Goal: Information Seeking & Learning: Find specific fact

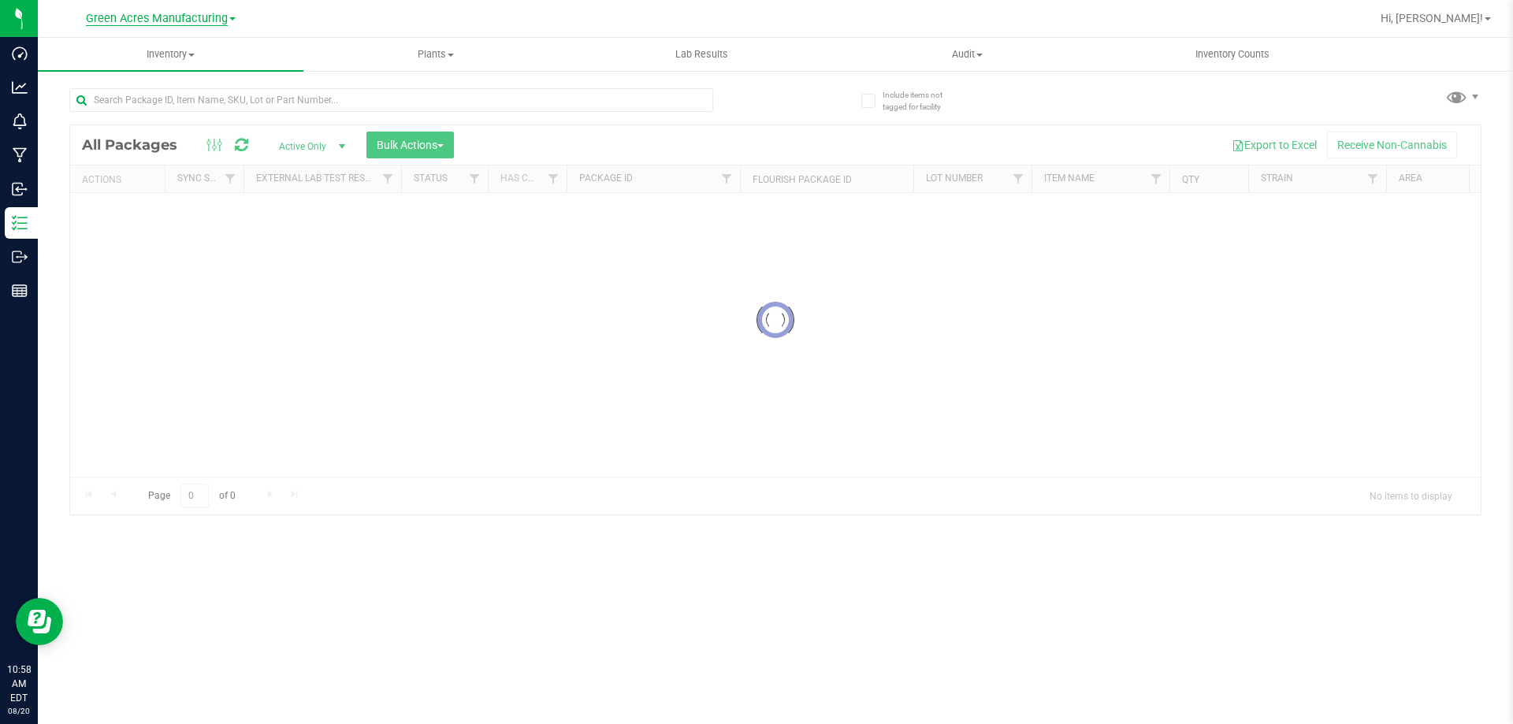
click at [197, 20] on span "Green Acres Manufacturing" at bounding box center [157, 19] width 142 height 14
click at [206, 62] on link "Green Acres Cultivation" at bounding box center [161, 55] width 230 height 21
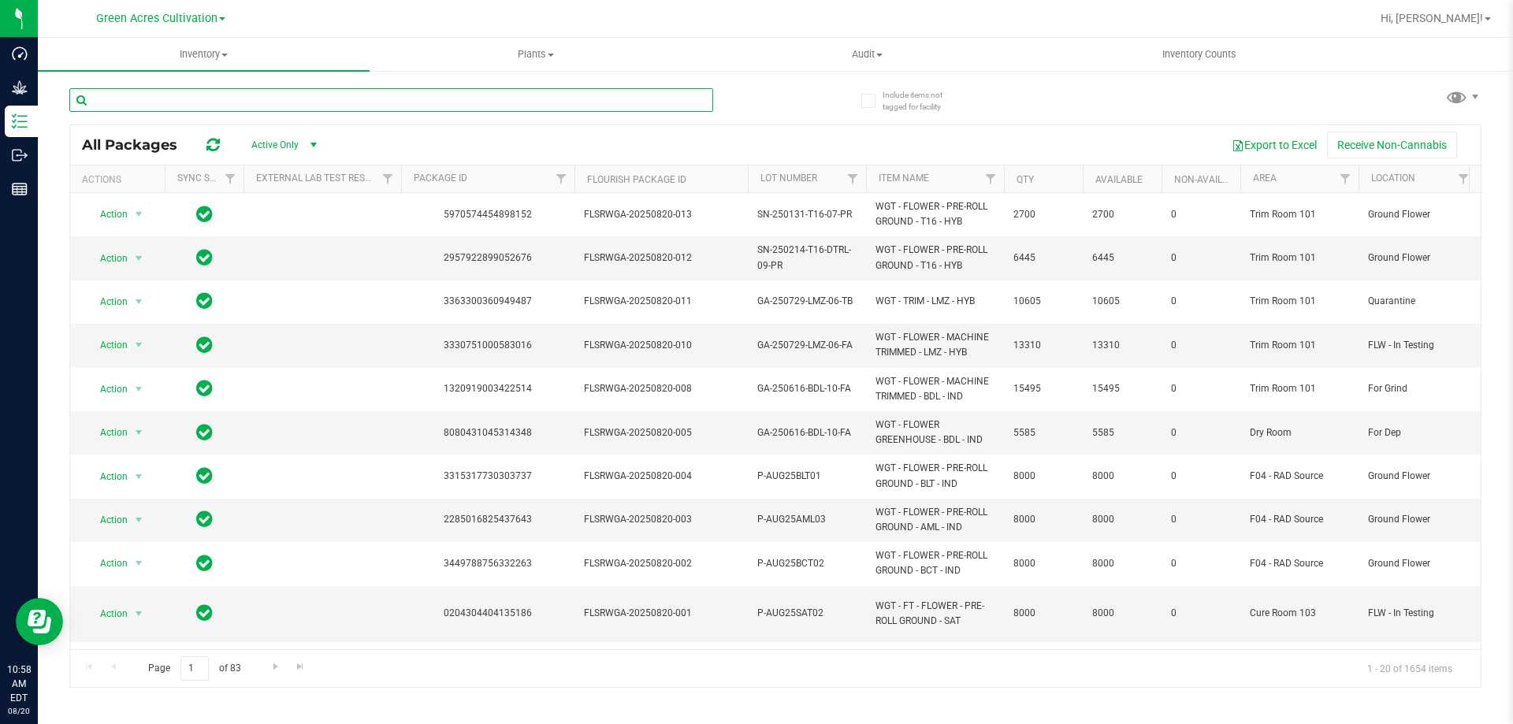
click at [433, 89] on input "text" at bounding box center [391, 100] width 644 height 24
paste input "GA-250820-PZT-P05-T-35A"
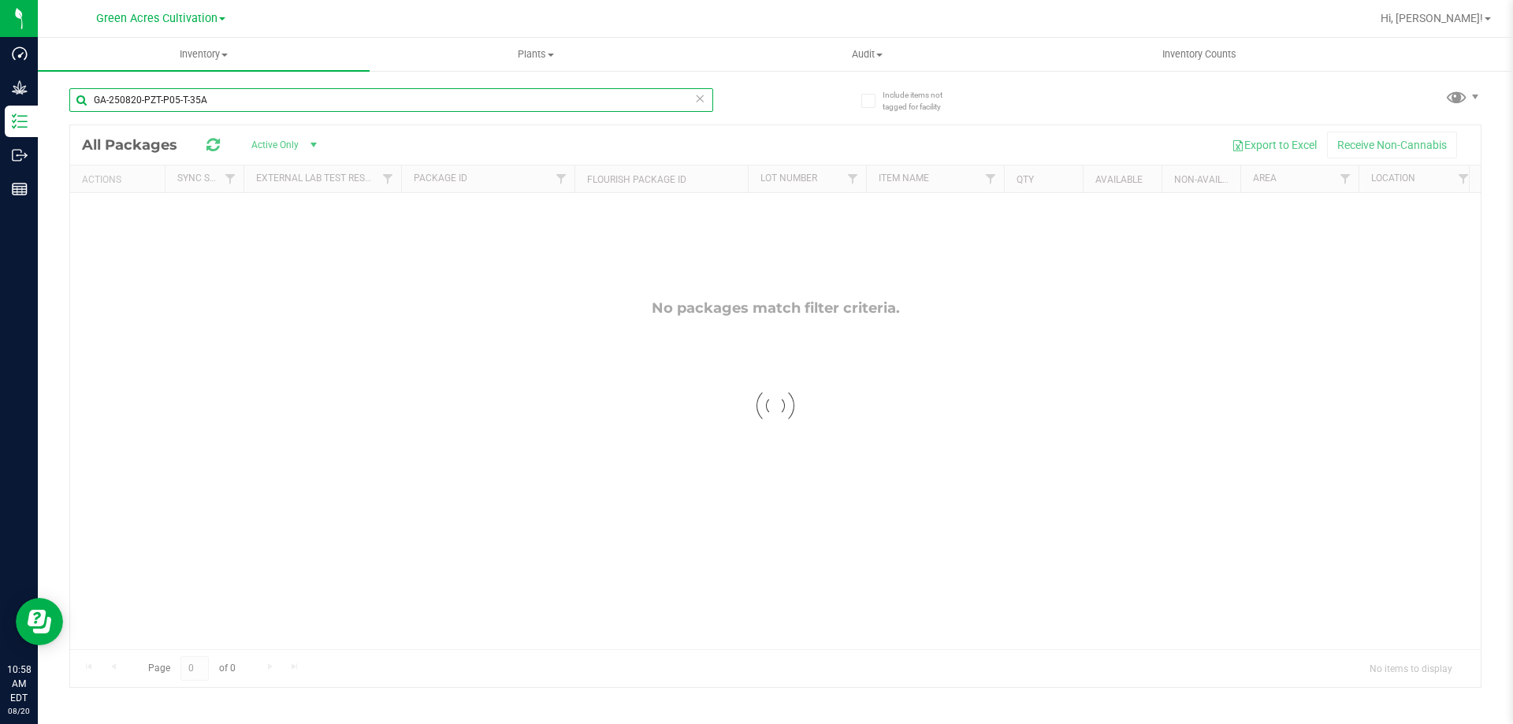
drag, startPoint x: 143, startPoint y: 99, endPoint x: 56, endPoint y: 95, distance: 86.8
click at [56, 95] on div "Include items not tagged for facility GA-250820-PZT-P05-T-35A Loading... All Pa…" at bounding box center [775, 309] width 1475 height 481
click at [365, 106] on input "PZT-P05-T-35A" at bounding box center [391, 100] width 644 height 24
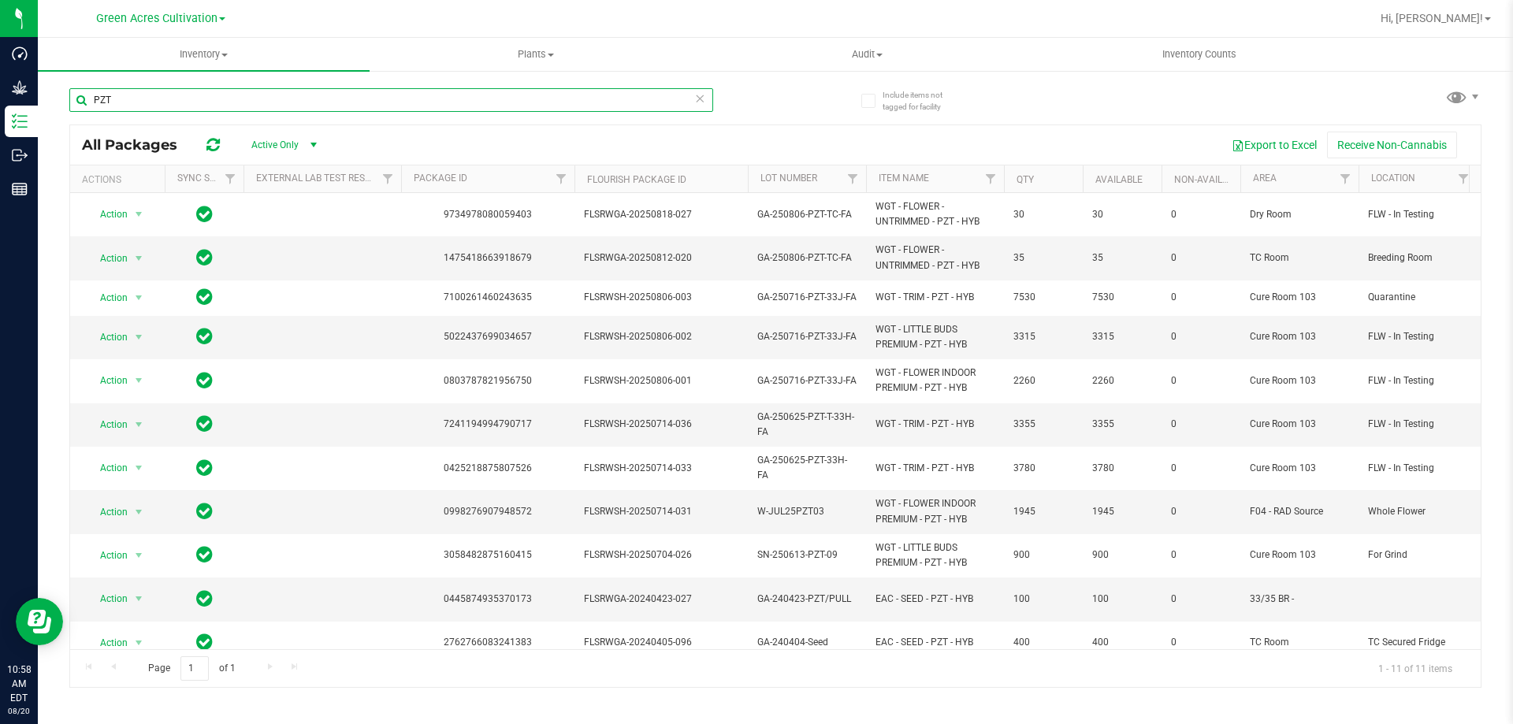
drag, startPoint x: 324, startPoint y: 98, endPoint x: 62, endPoint y: 74, distance: 262.7
click at [67, 74] on div "Include items not tagged for facility PZT All Packages Active Only Active Only …" at bounding box center [775, 309] width 1475 height 481
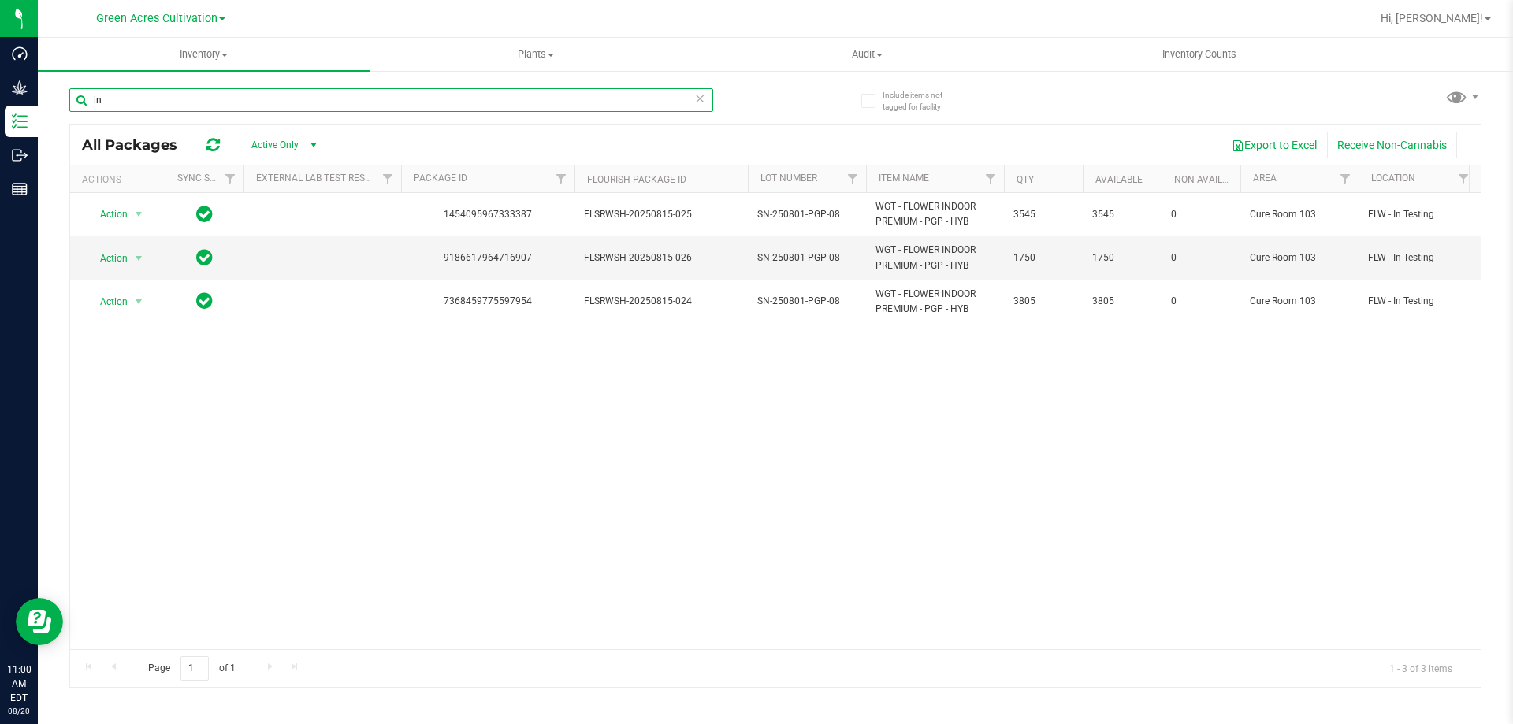
type input "i"
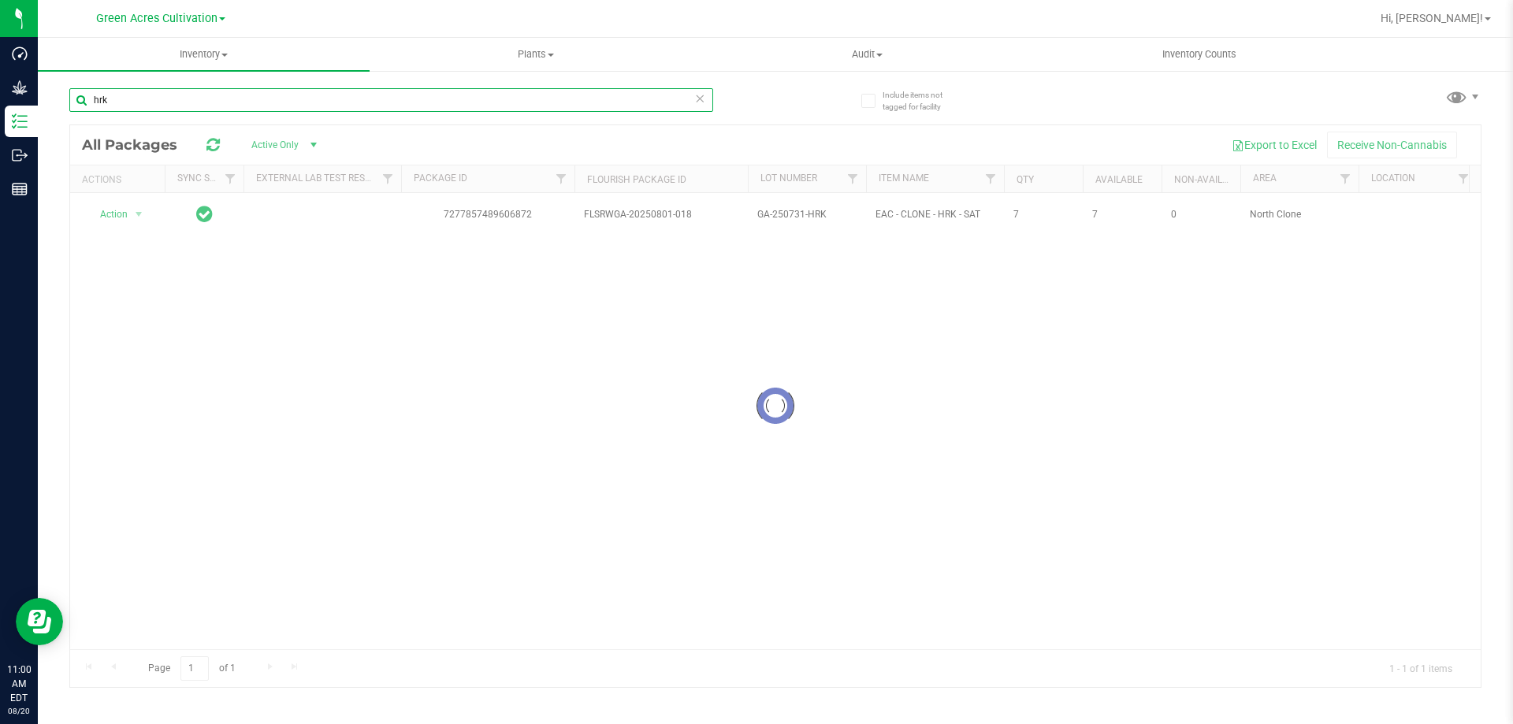
type input "hrk"
click at [280, 143] on span "Active Only" at bounding box center [280, 145] width 87 height 22
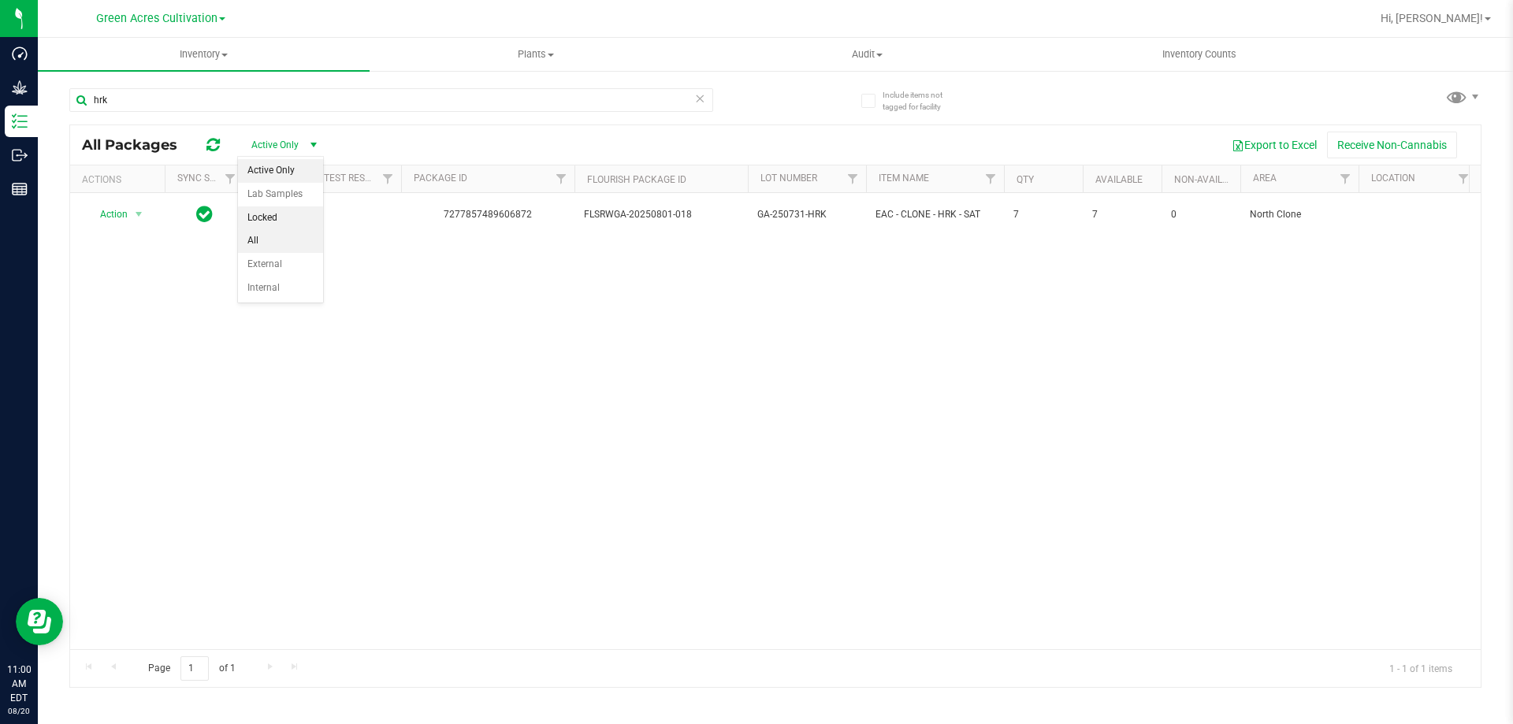
click at [268, 234] on li "All" at bounding box center [280, 241] width 85 height 24
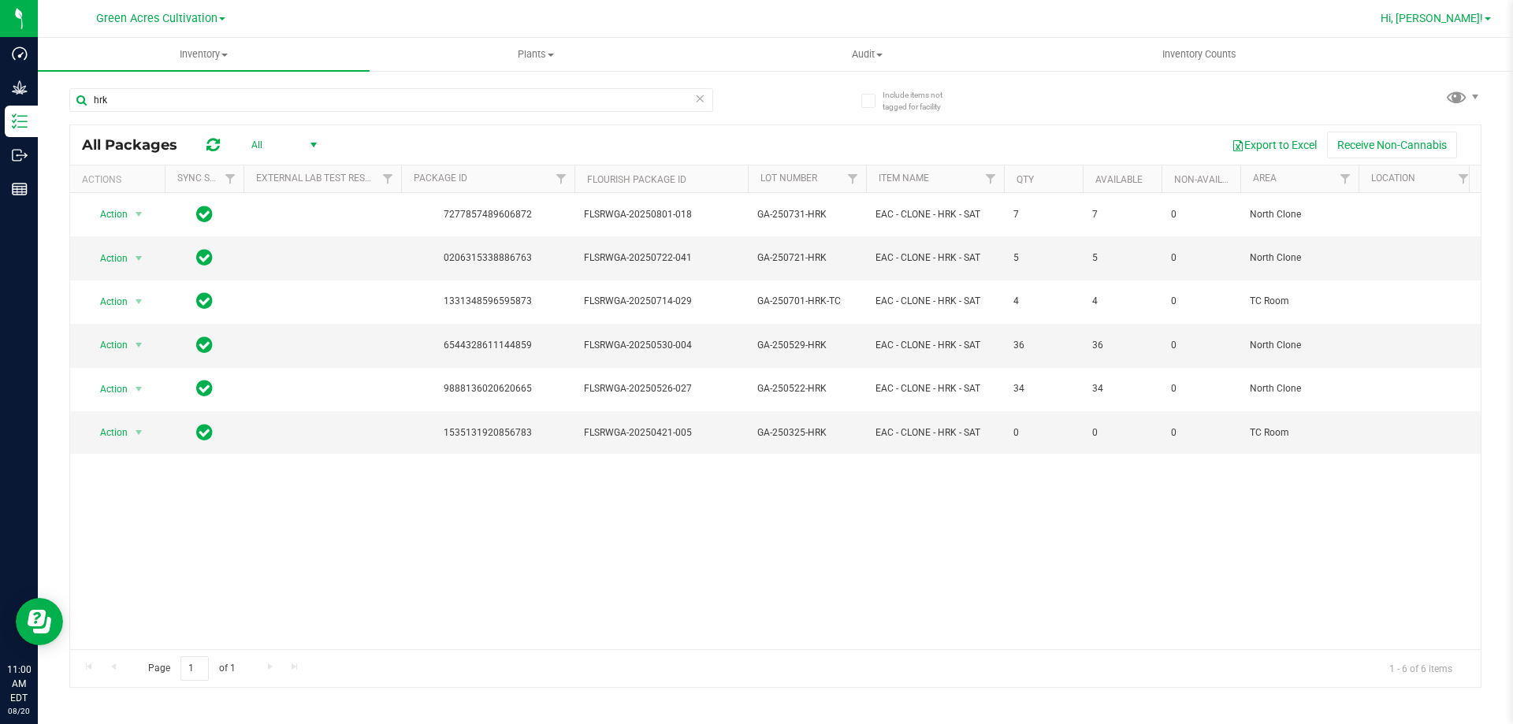
click at [1445, 22] on span "Hi, [PERSON_NAME]!" at bounding box center [1431, 18] width 102 height 13
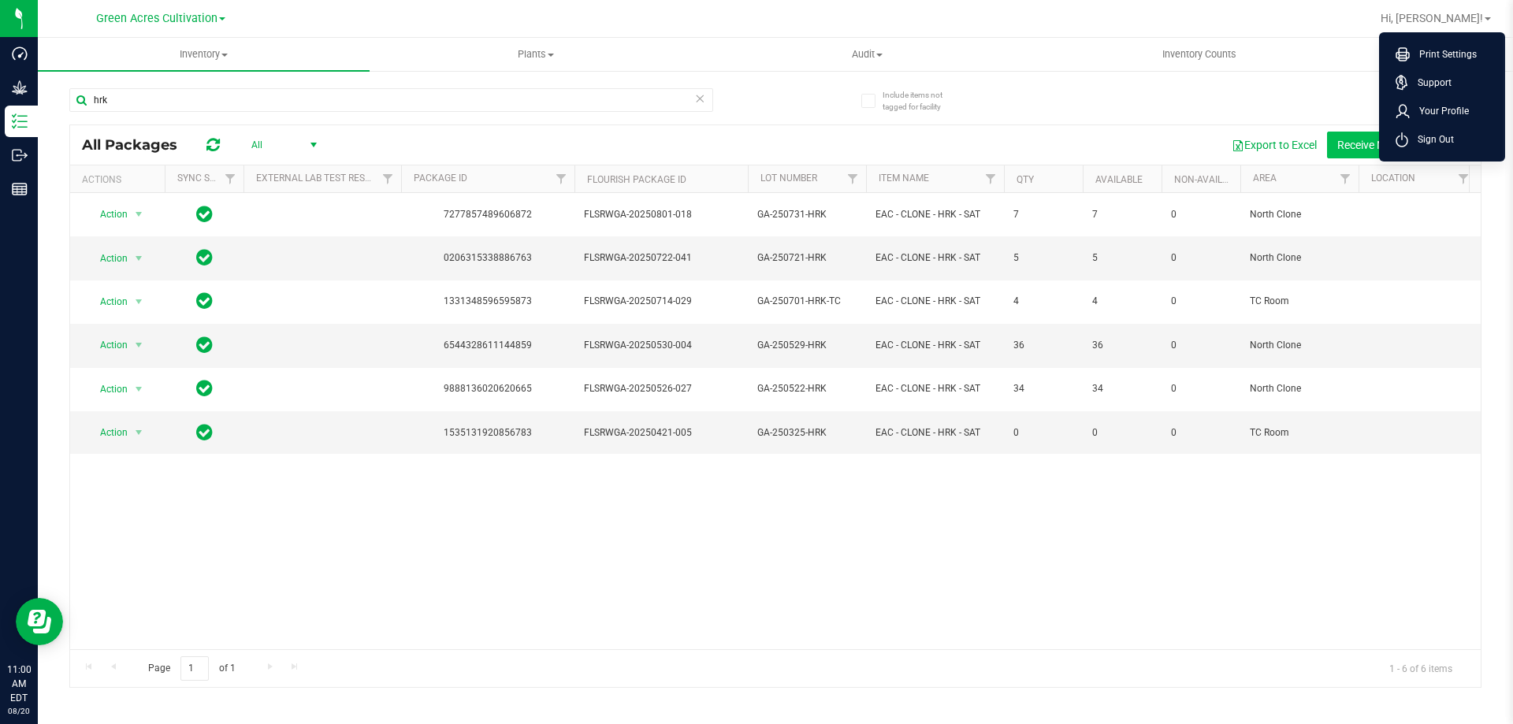
click at [1424, 139] on span "Sign Out" at bounding box center [1431, 140] width 46 height 16
